Goal: Information Seeking & Learning: Learn about a topic

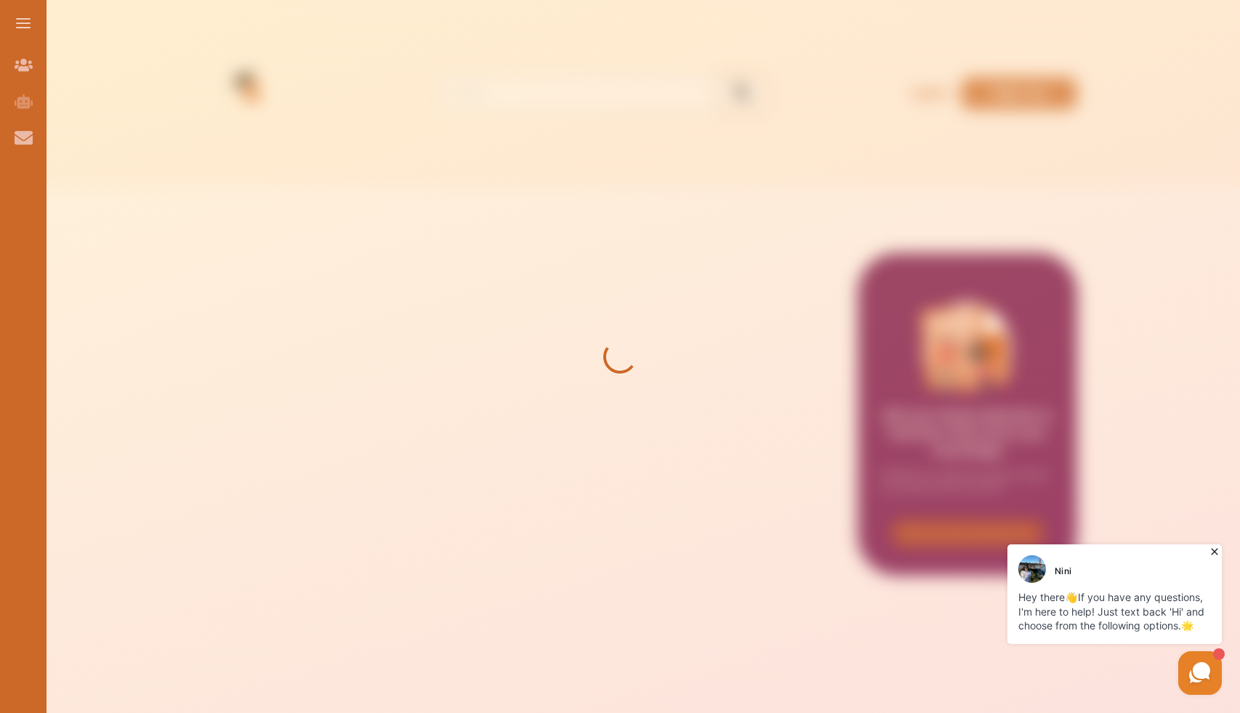
click at [1208, 560] on div "Nini" at bounding box center [1116, 569] width 196 height 28
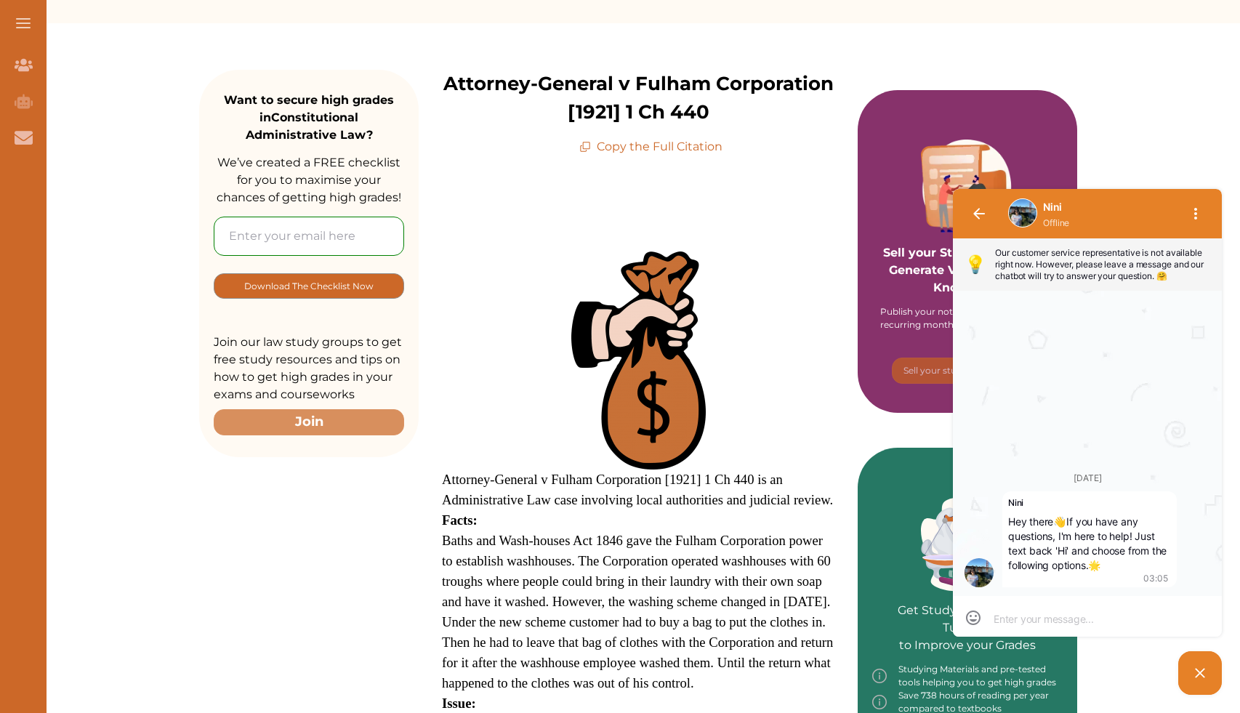
scroll to position [142, 0]
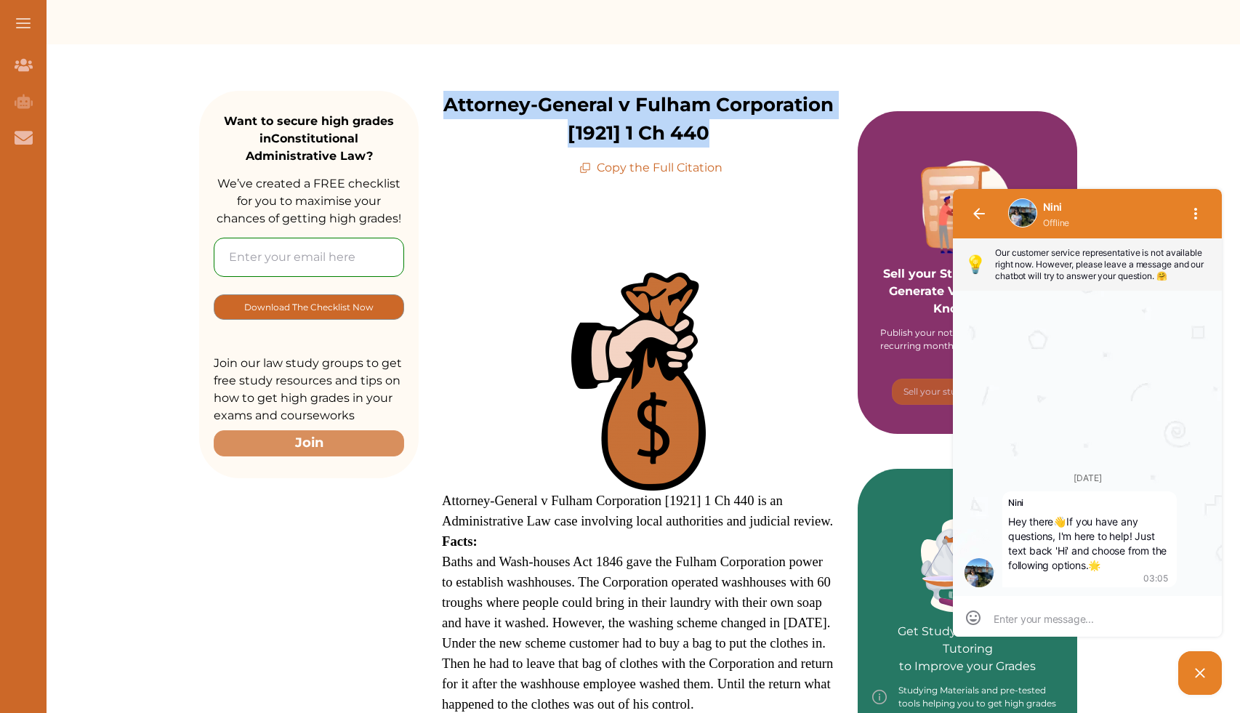
copy p "Attorney-General v Fulham Corporation [1921] 1 Ch 440"
drag, startPoint x: 446, startPoint y: 102, endPoint x: 720, endPoint y: 140, distance: 277.3
click at [720, 140] on p "Attorney-General v Fulham Corporation [1921] 1 Ch 440" at bounding box center [638, 119] width 439 height 57
click at [528, 354] on span at bounding box center [638, 382] width 392 height 218
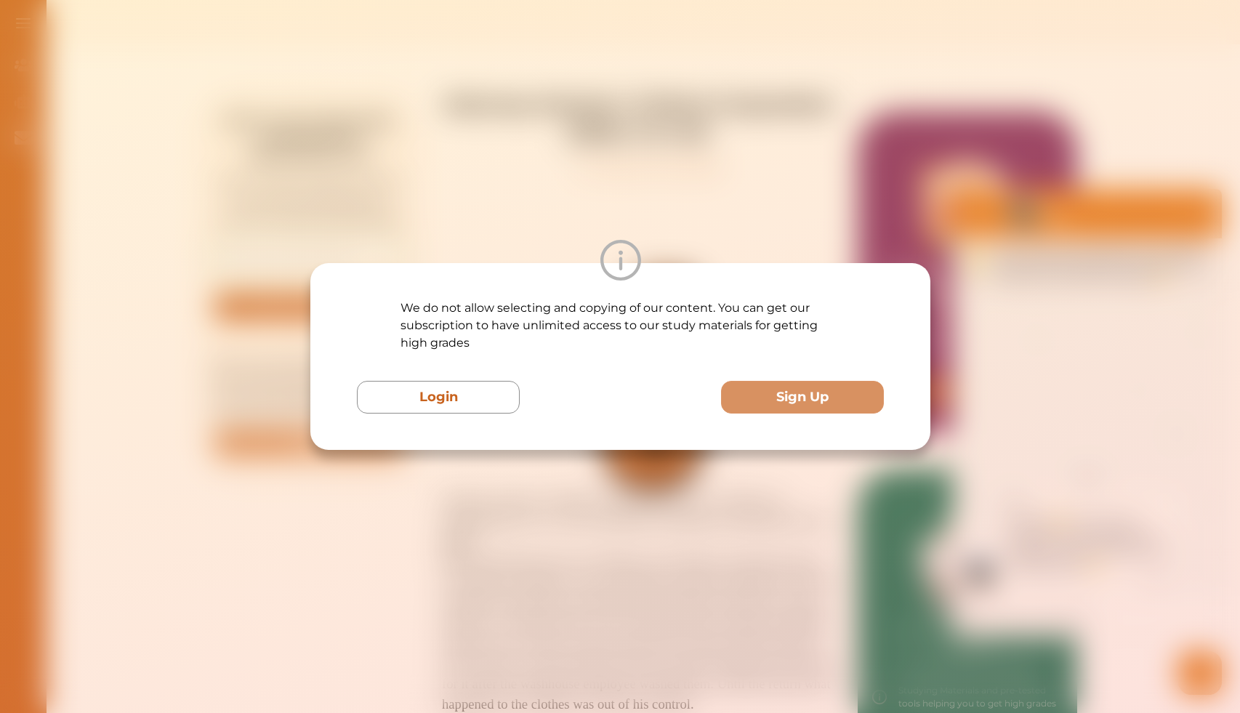
click at [550, 486] on div "We do not allow selecting and copying of our content. You can get our subscript…" at bounding box center [620, 356] width 1240 height 713
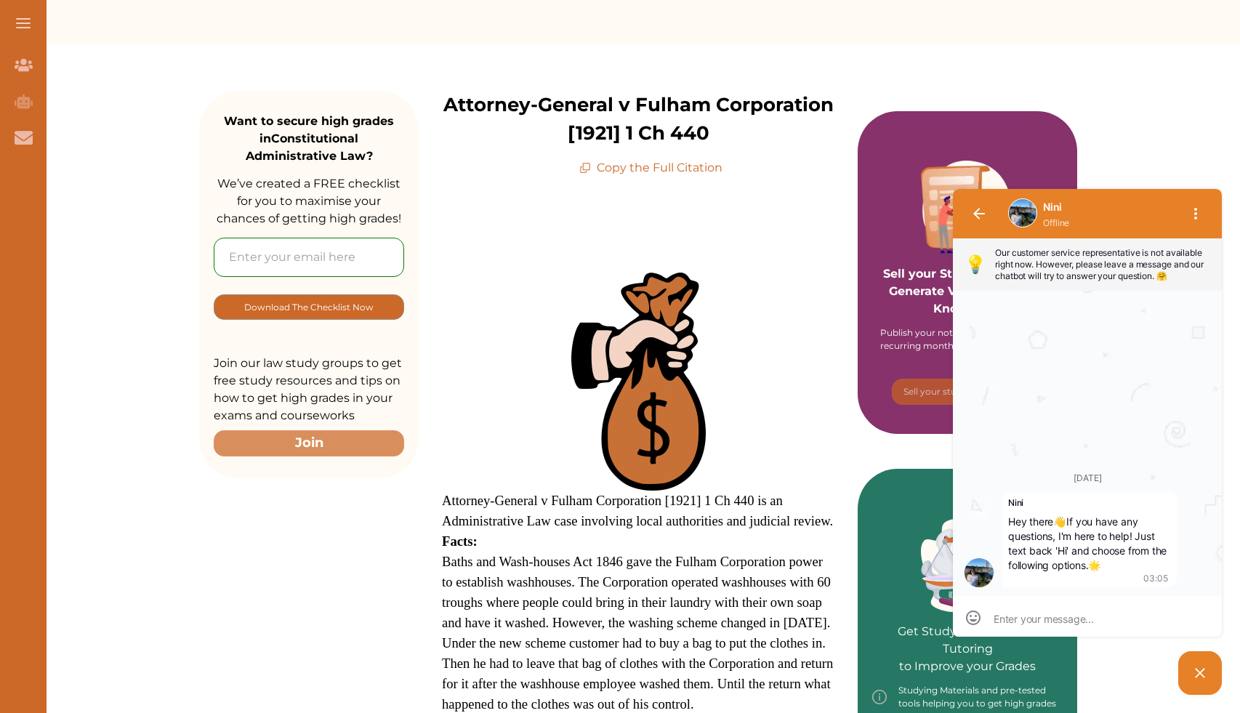
drag, startPoint x: 531, startPoint y: 498, endPoint x: 603, endPoint y: 557, distance: 93.4
click at [603, 557] on p "Attorney-General v Fulham Corporation [1921] 1 Ch 440 is an Administrative Law …" at bounding box center [638, 667] width 392 height 788
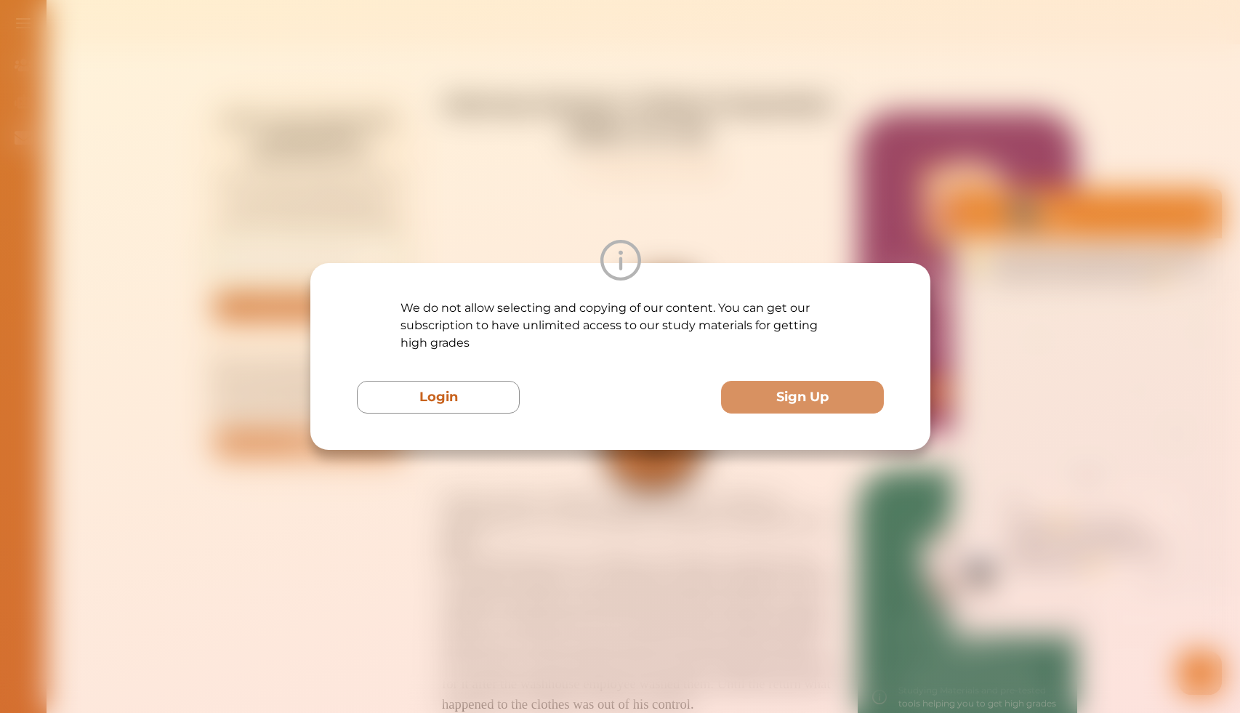
scroll to position [228, 0]
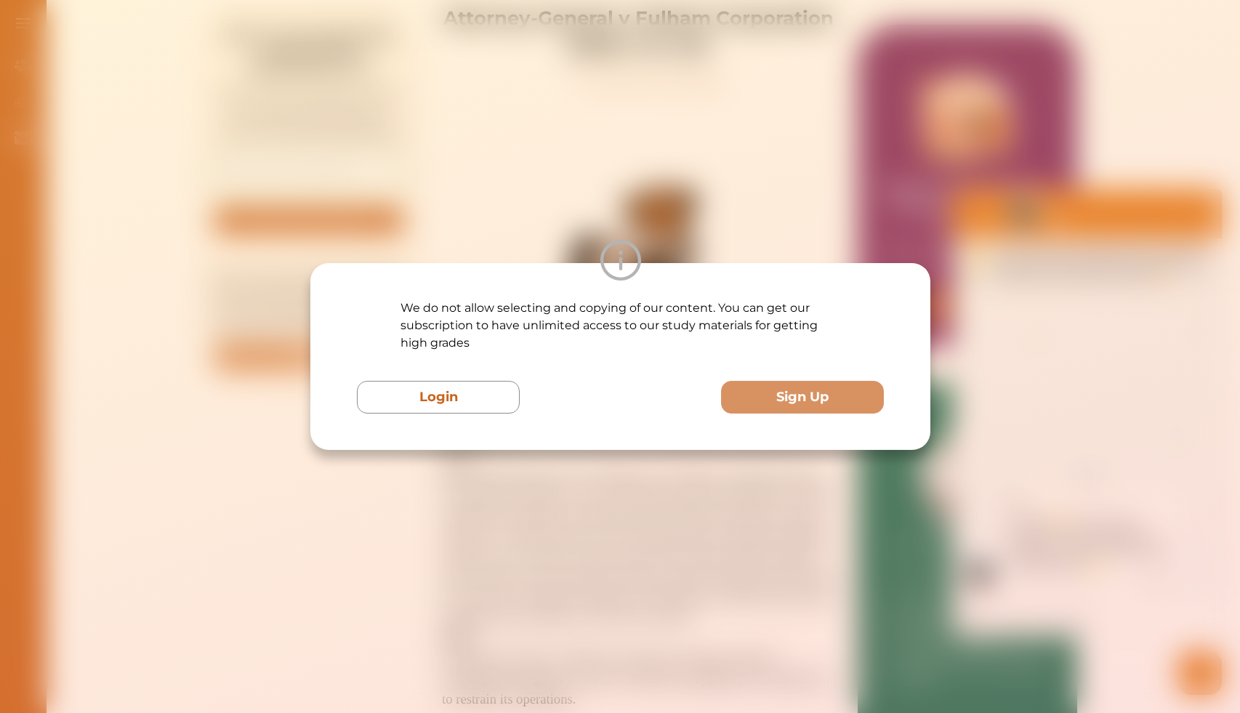
click at [581, 503] on div "We do not allow selecting and copying of our content. You can get our subscript…" at bounding box center [620, 356] width 1240 height 713
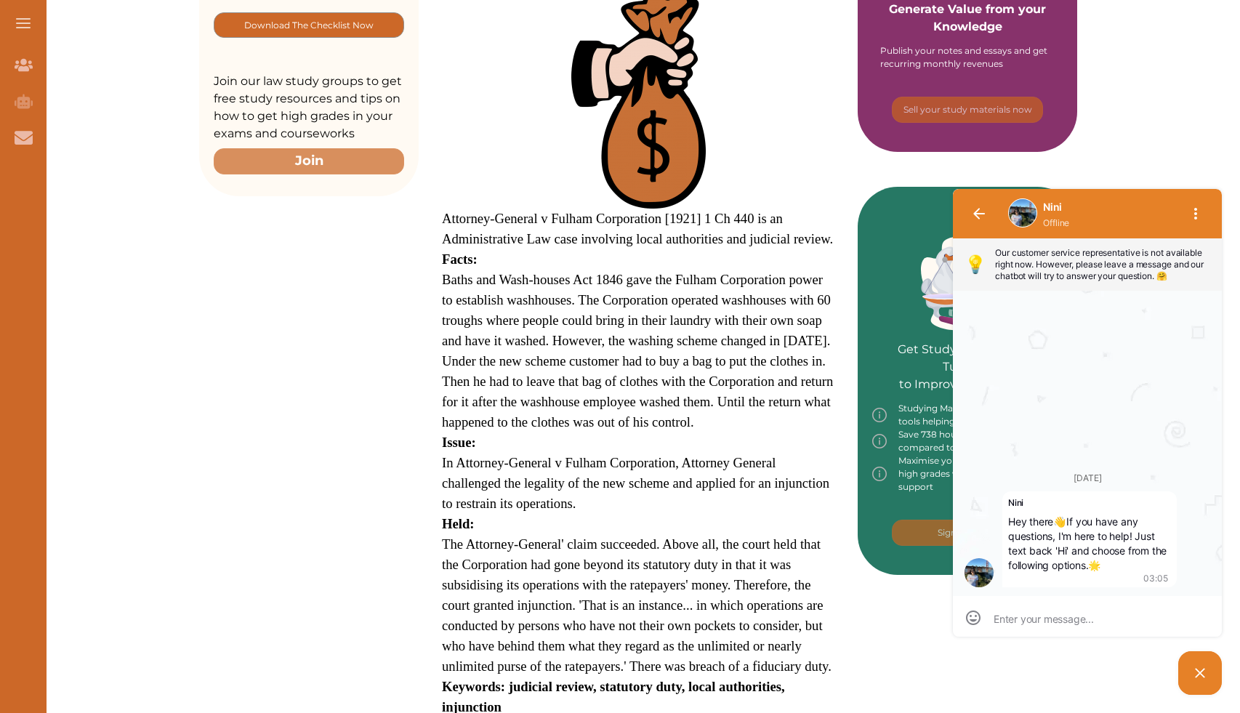
scroll to position [529, 0]
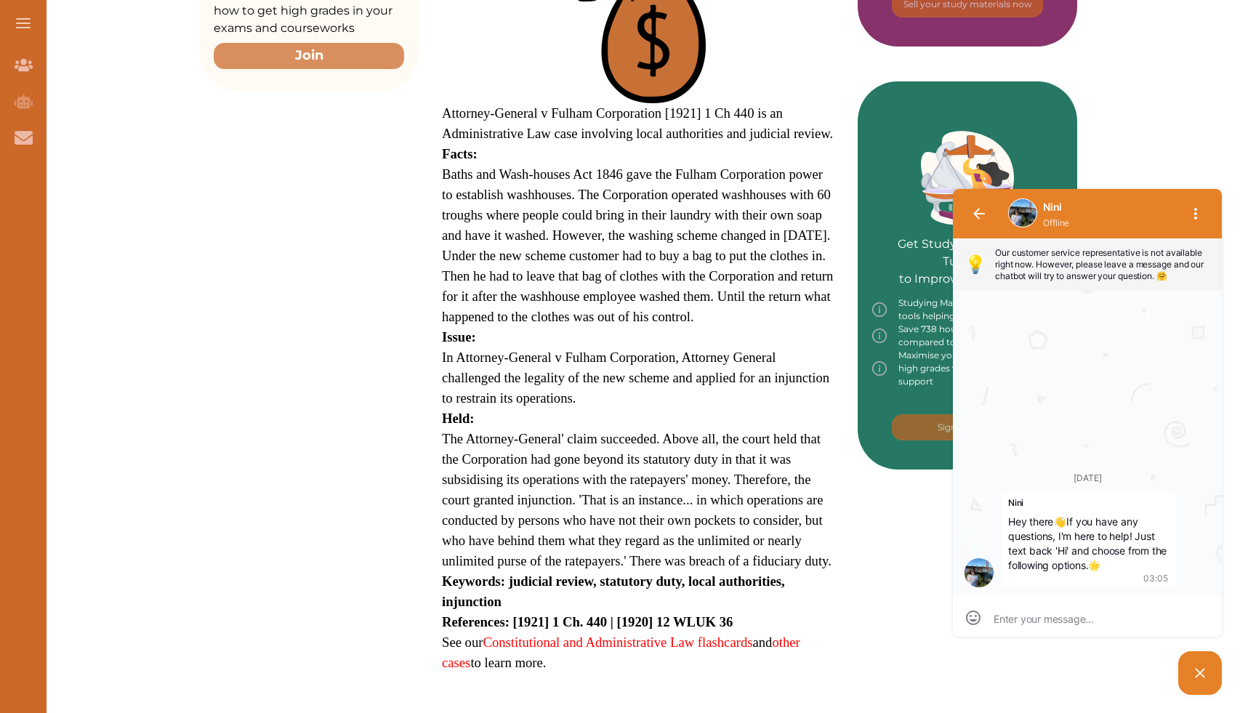
drag, startPoint x: 490, startPoint y: 126, endPoint x: 566, endPoint y: 227, distance: 126.0
click at [566, 227] on p "Attorney-General v Fulham Corporation [1921] 1 Ch 440 is an Administrative Law …" at bounding box center [638, 279] width 392 height 788
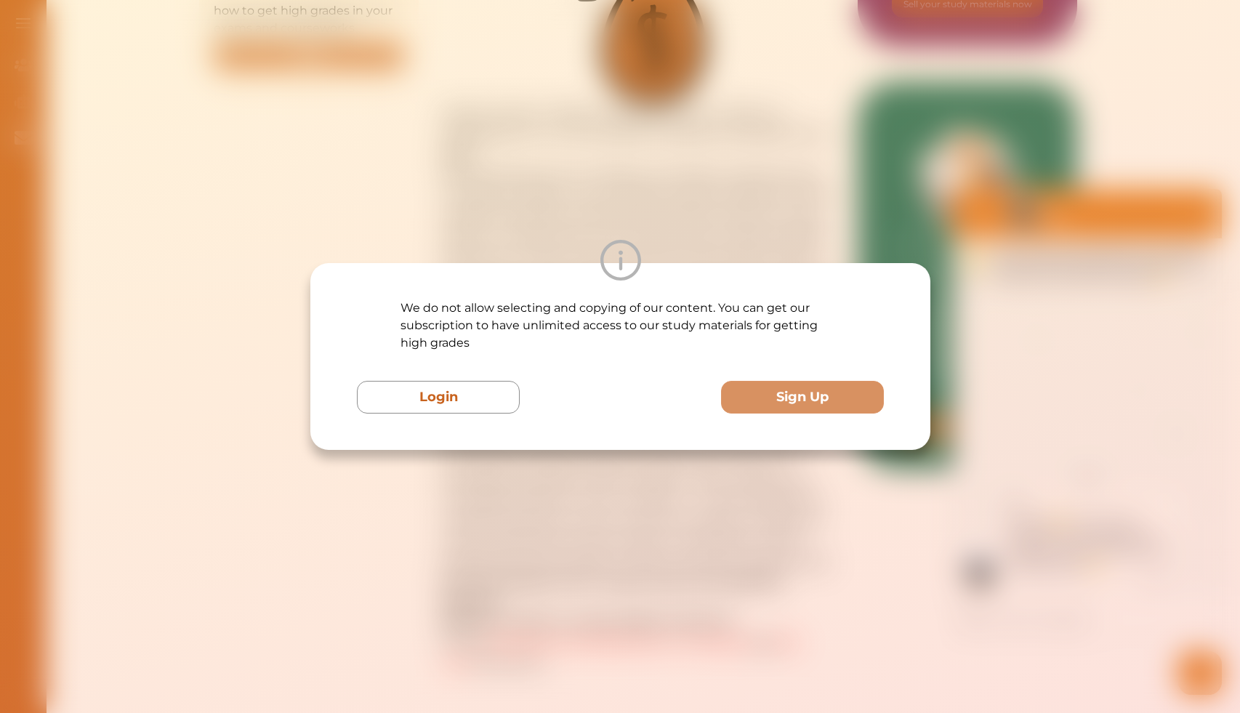
click at [723, 174] on div "We do not allow selecting and copying of our content. You can get our subscript…" at bounding box center [620, 356] width 1240 height 713
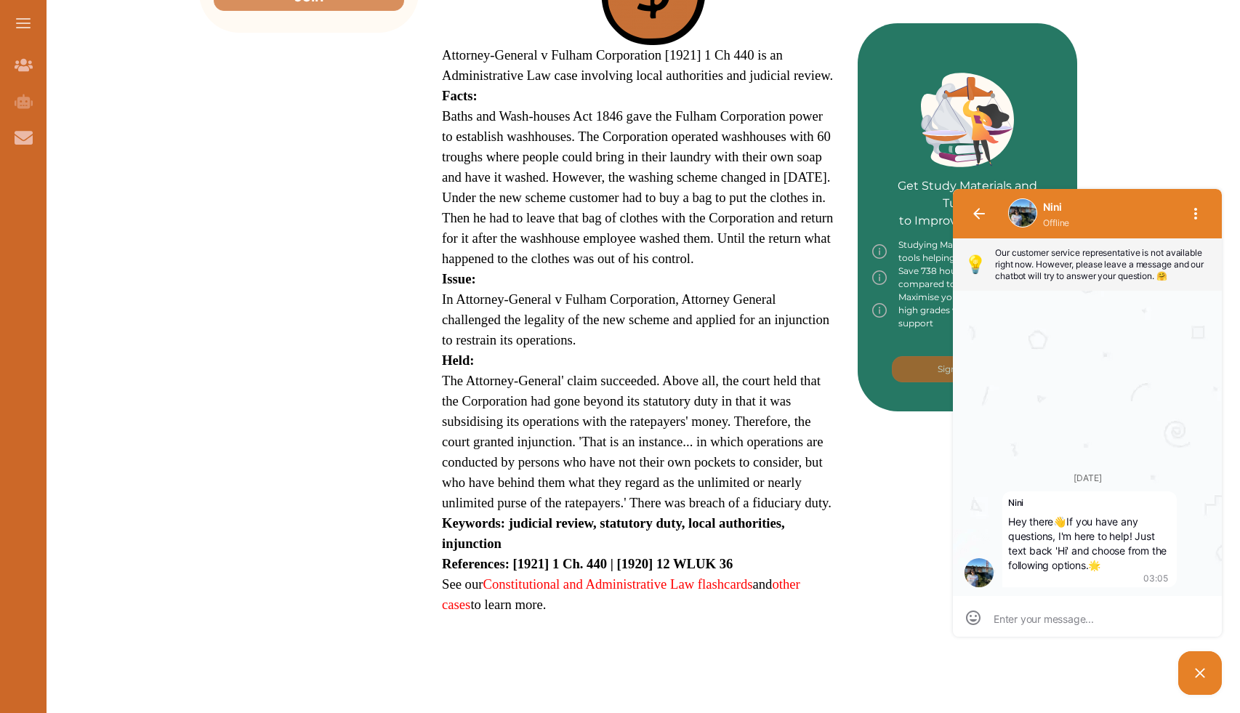
scroll to position [583, 0]
